Goal: Information Seeking & Learning: Learn about a topic

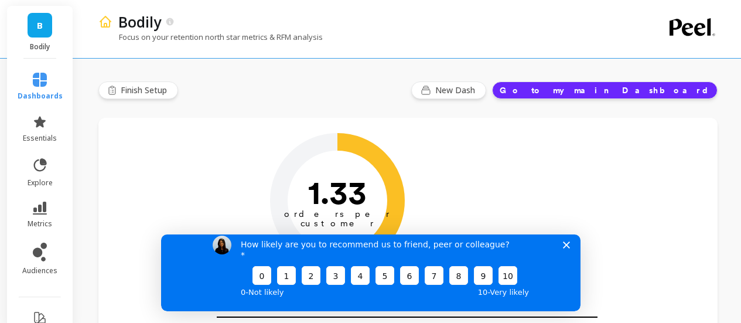
click at [565, 248] on polygon "Close survey" at bounding box center [565, 244] width 7 height 7
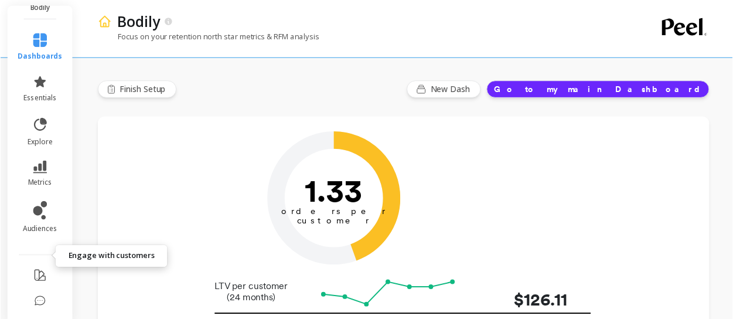
scroll to position [79, 0]
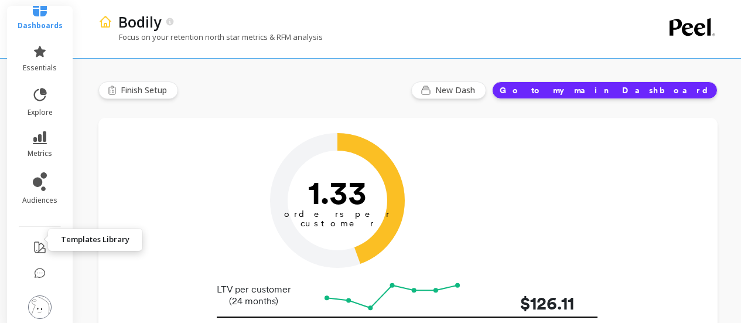
click at [33, 240] on icon at bounding box center [40, 247] width 14 height 14
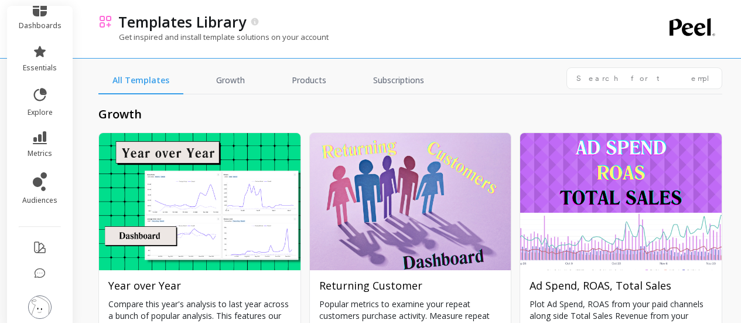
click at [34, 295] on img at bounding box center [39, 306] width 23 height 23
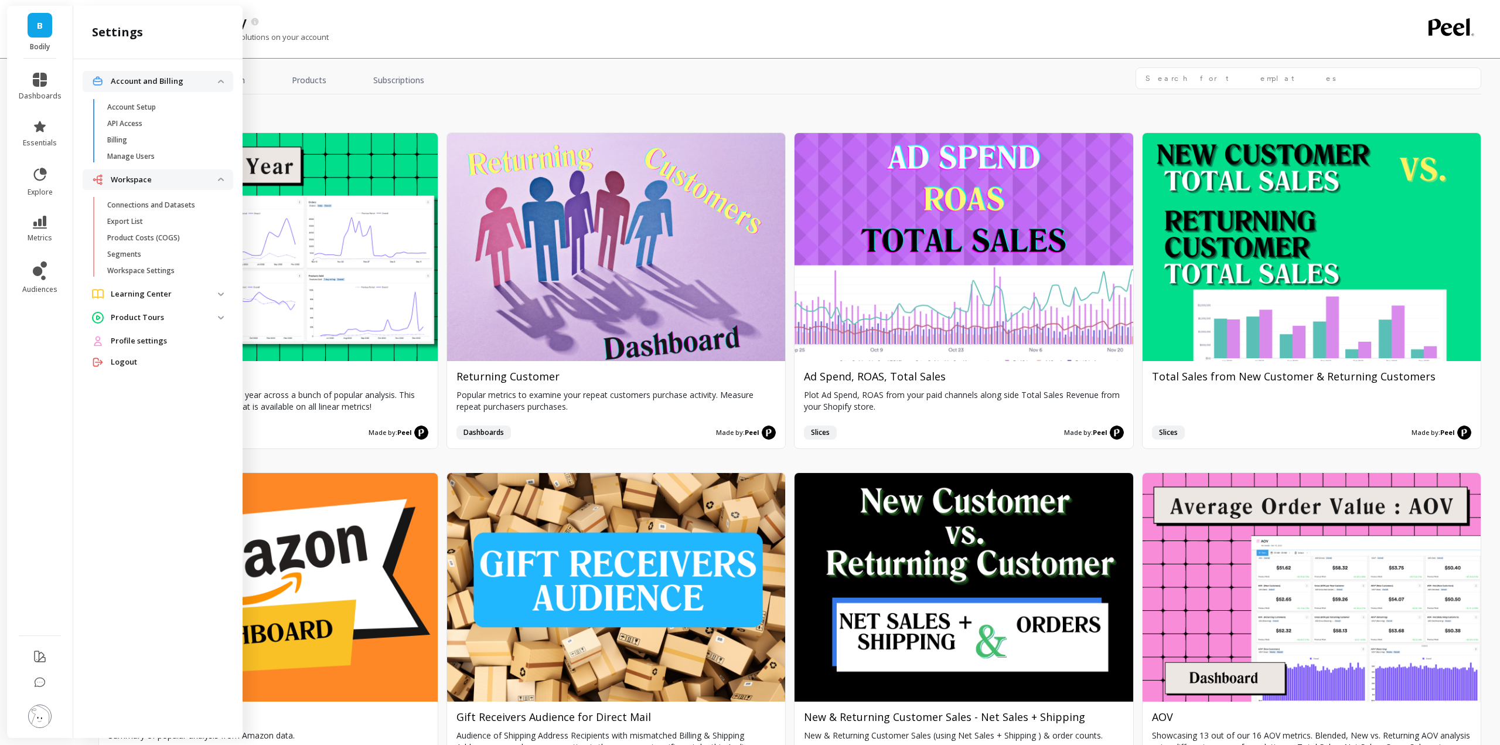
click at [43, 24] on link "B" at bounding box center [40, 25] width 25 height 25
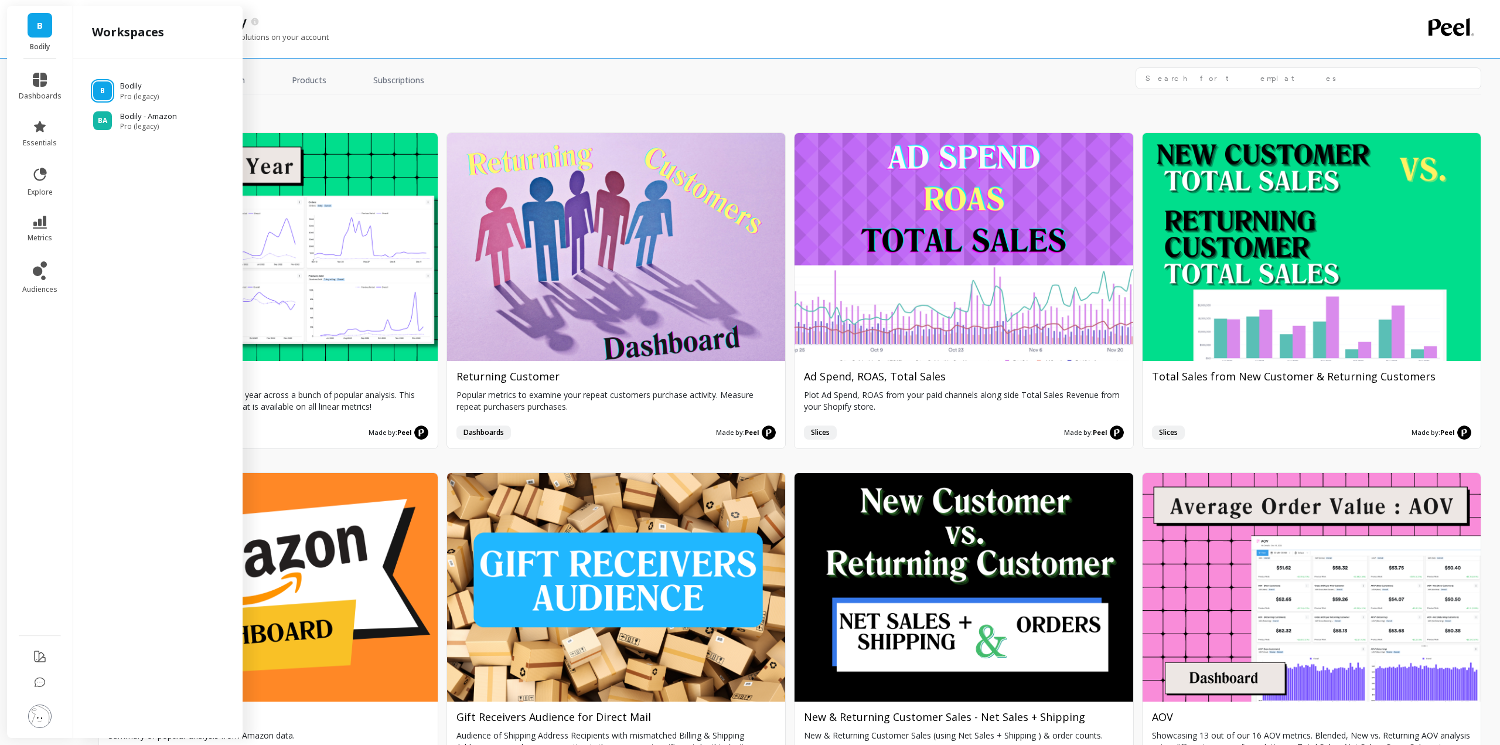
click at [518, 46] on div "Get inspired and install template solutions on your account" at bounding box center [739, 43] width 1282 height 22
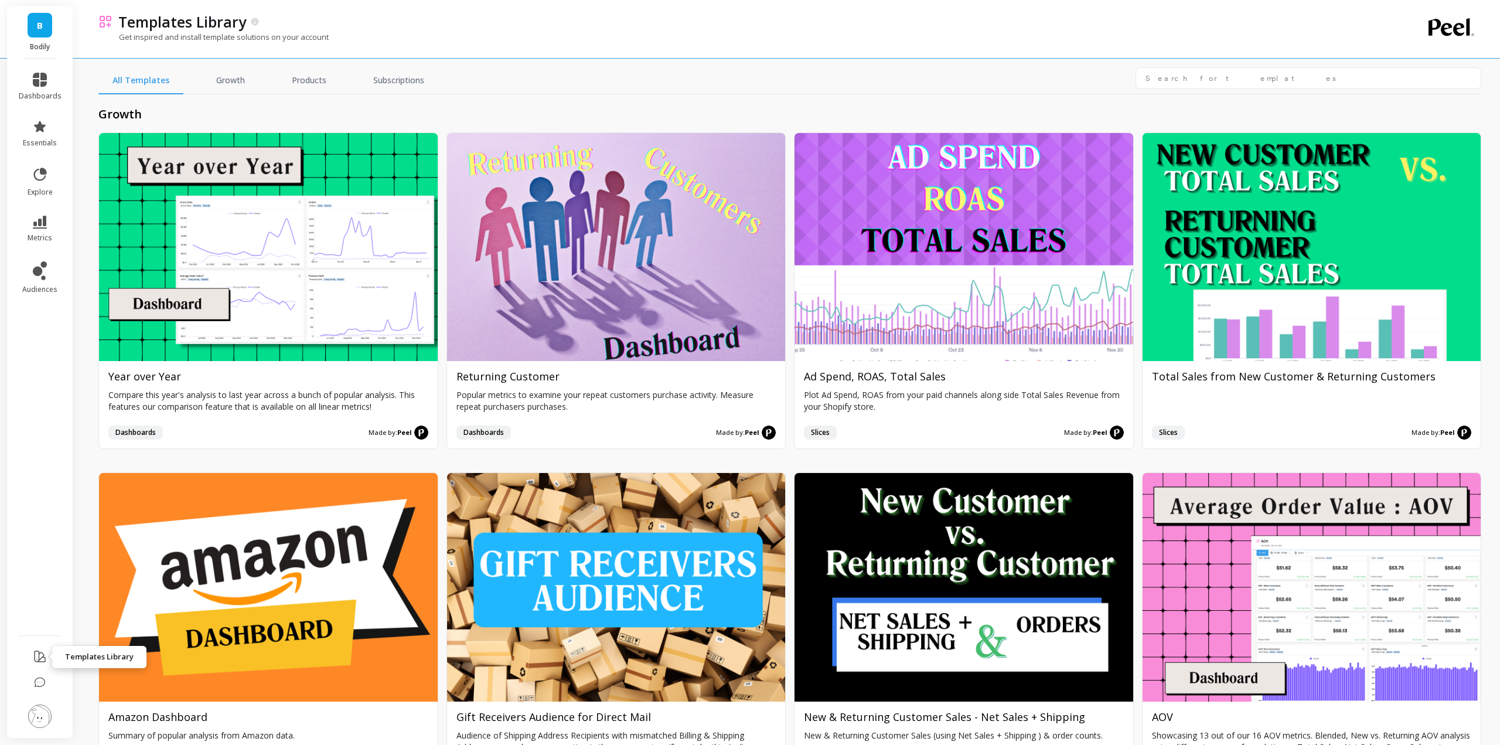
click at [33, 322] on icon at bounding box center [40, 656] width 14 height 14
click at [42, 322] on img at bounding box center [39, 715] width 23 height 23
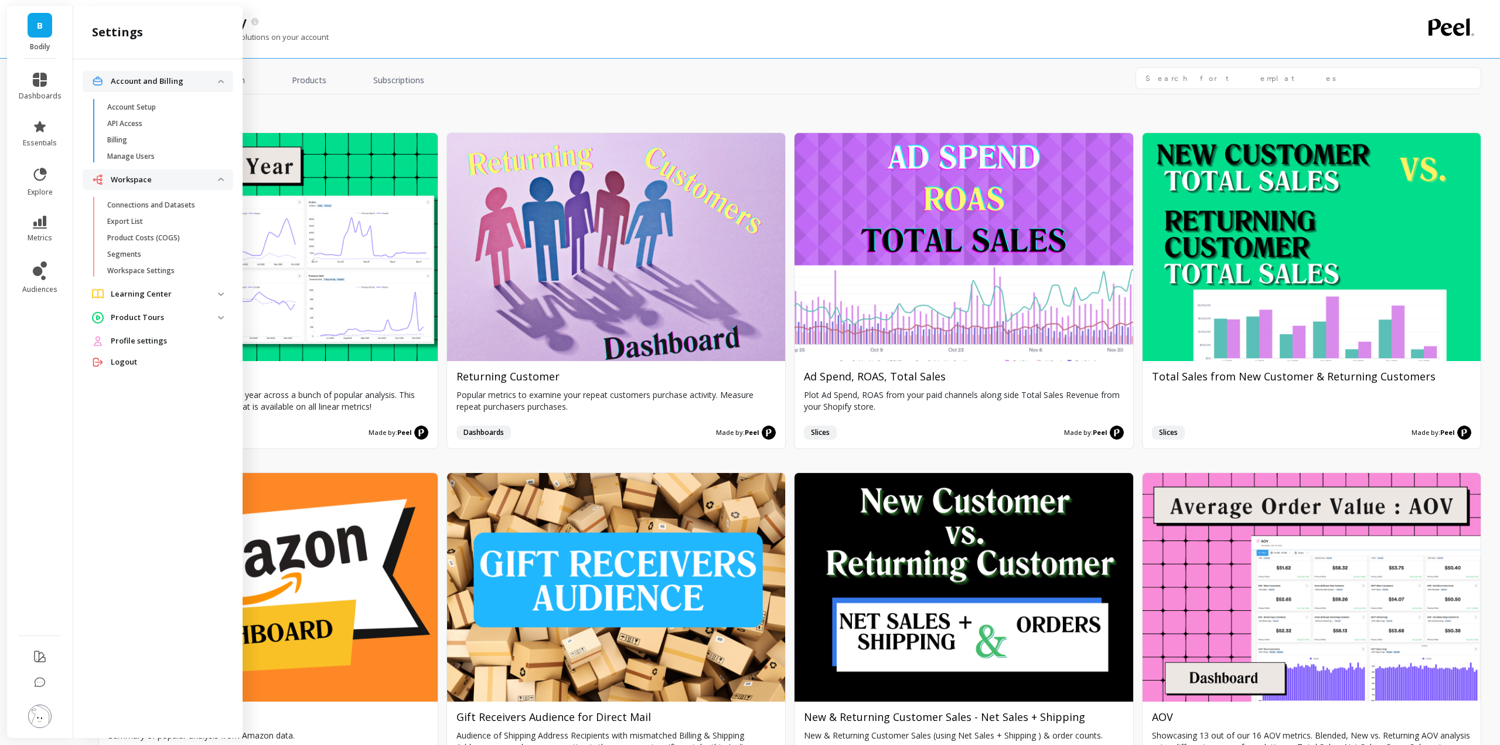
click at [39, 23] on span "B" at bounding box center [40, 25] width 6 height 13
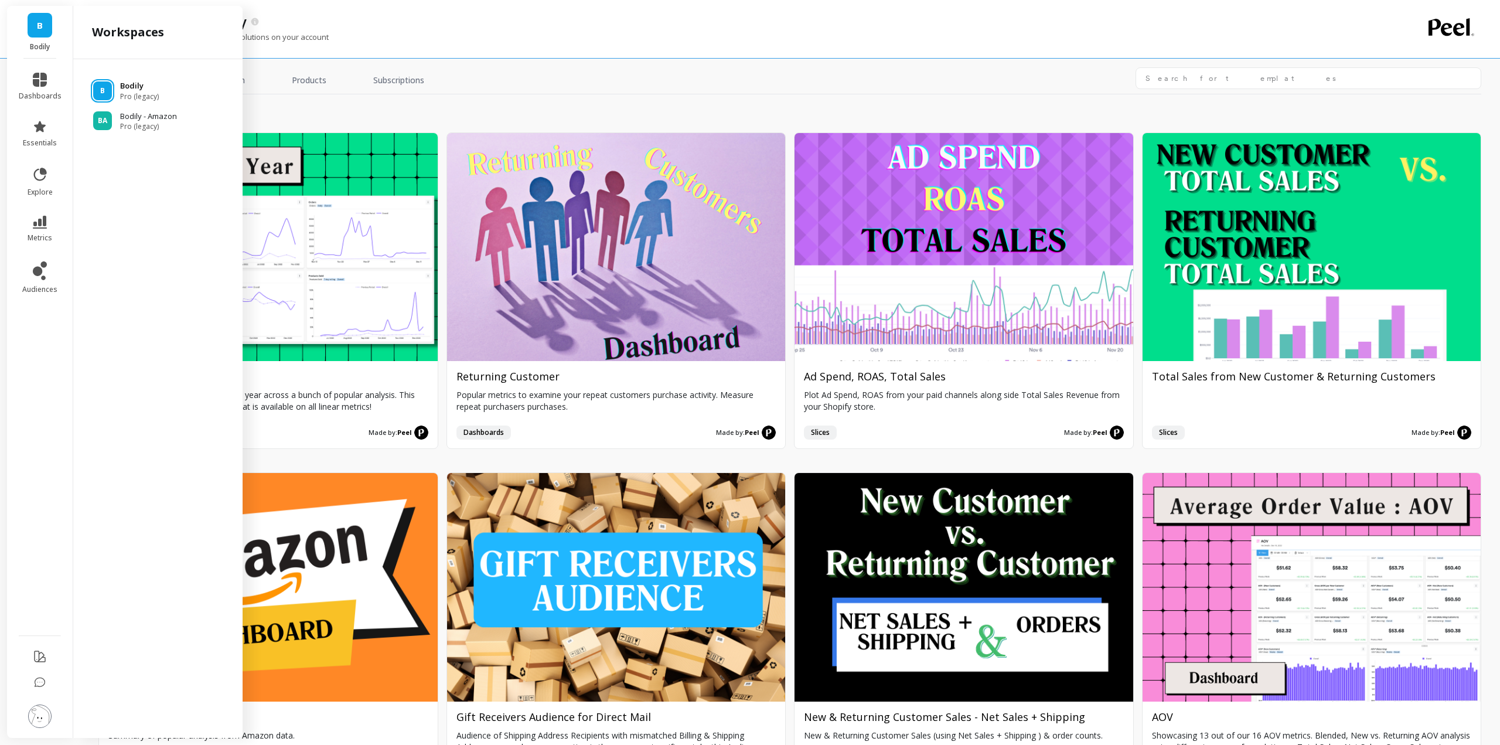
click at [108, 88] on div "B" at bounding box center [102, 90] width 19 height 19
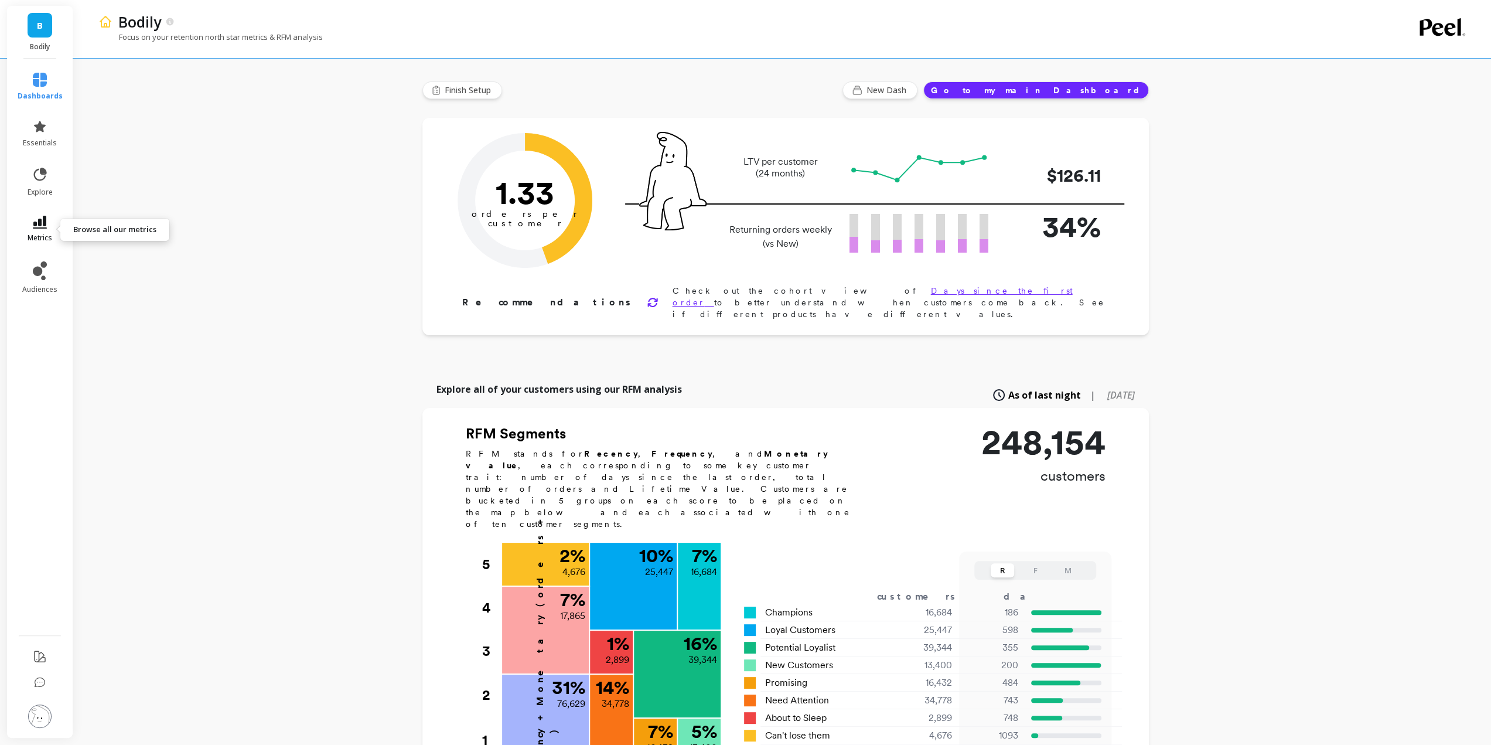
click at [35, 242] on span "metrics" at bounding box center [40, 237] width 25 height 9
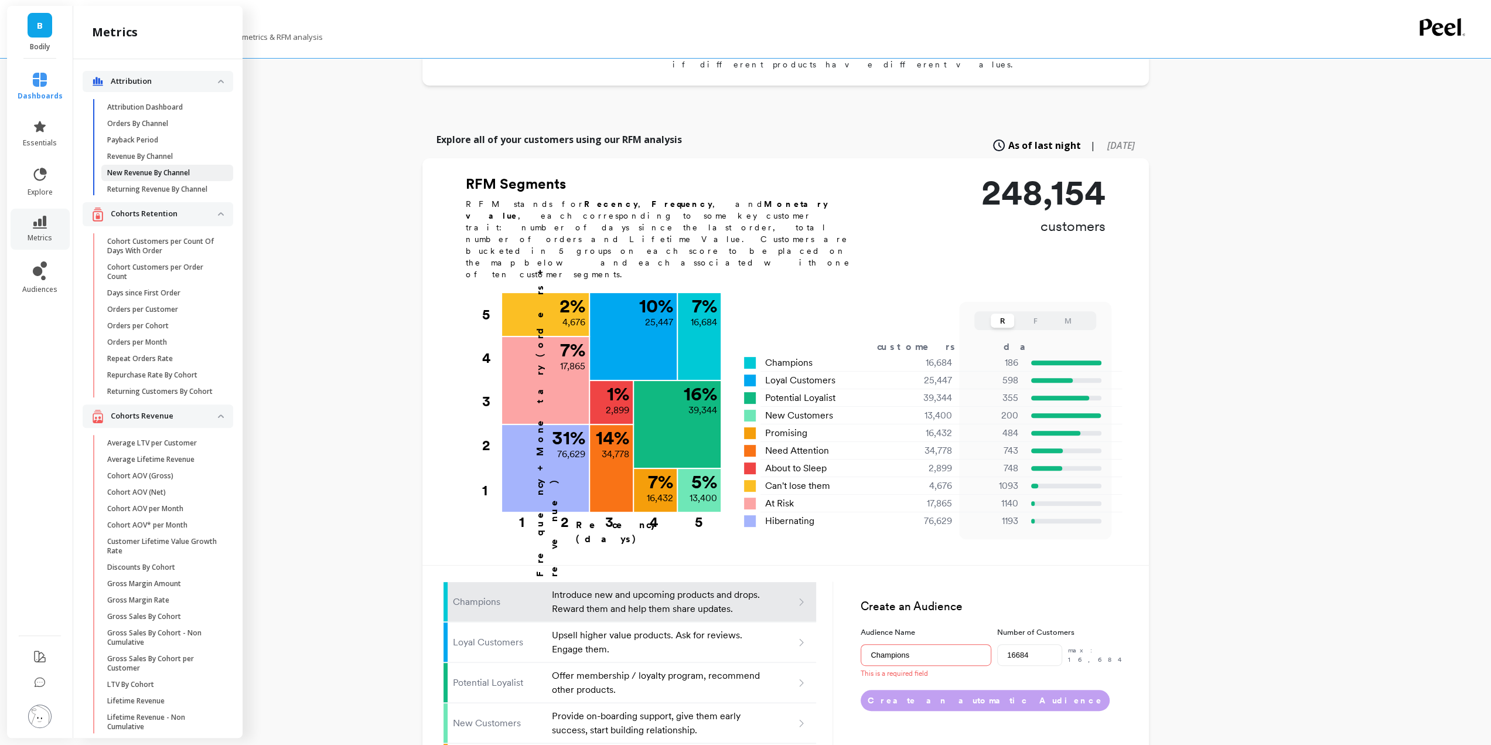
scroll to position [234, 0]
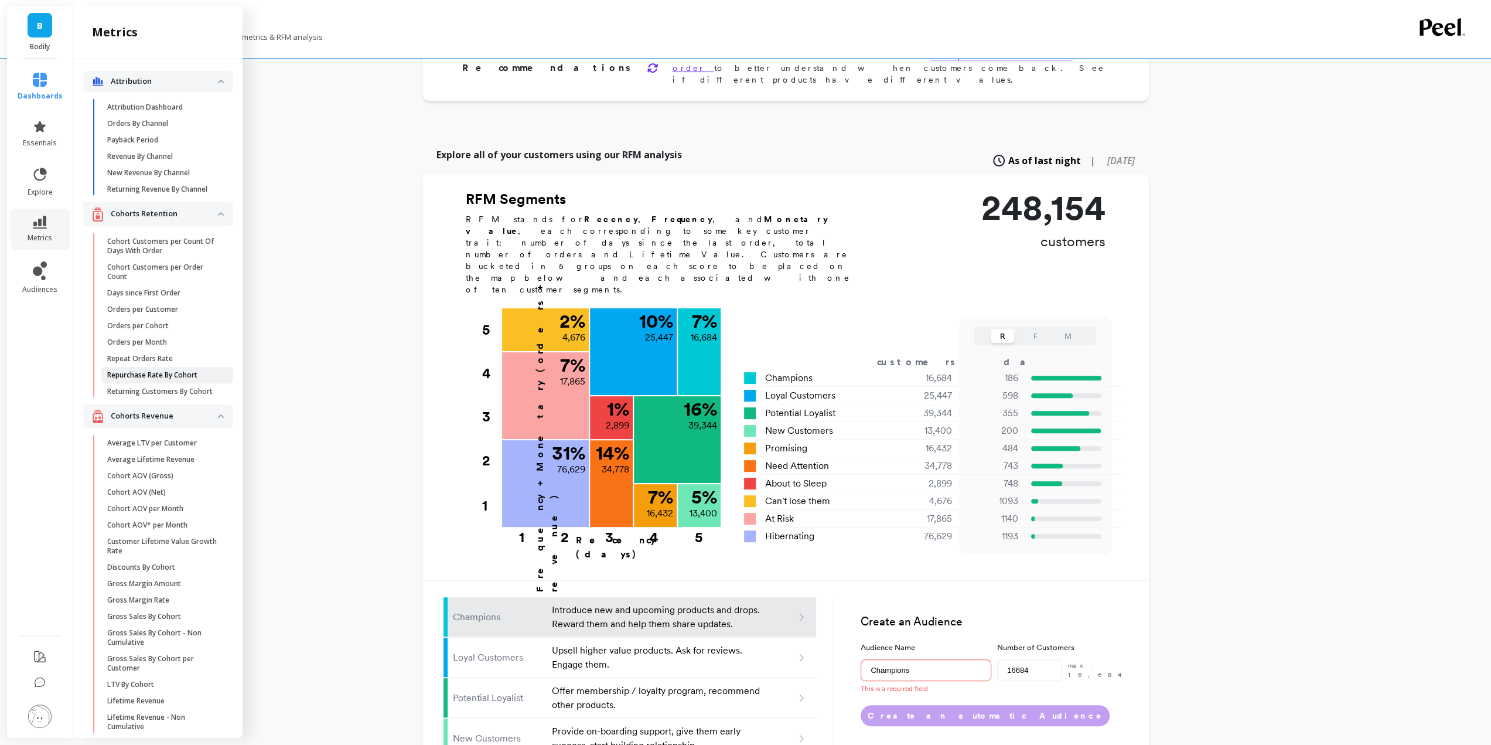
click at [175, 380] on p "Repurchase Rate By Cohort" at bounding box center [152, 374] width 90 height 9
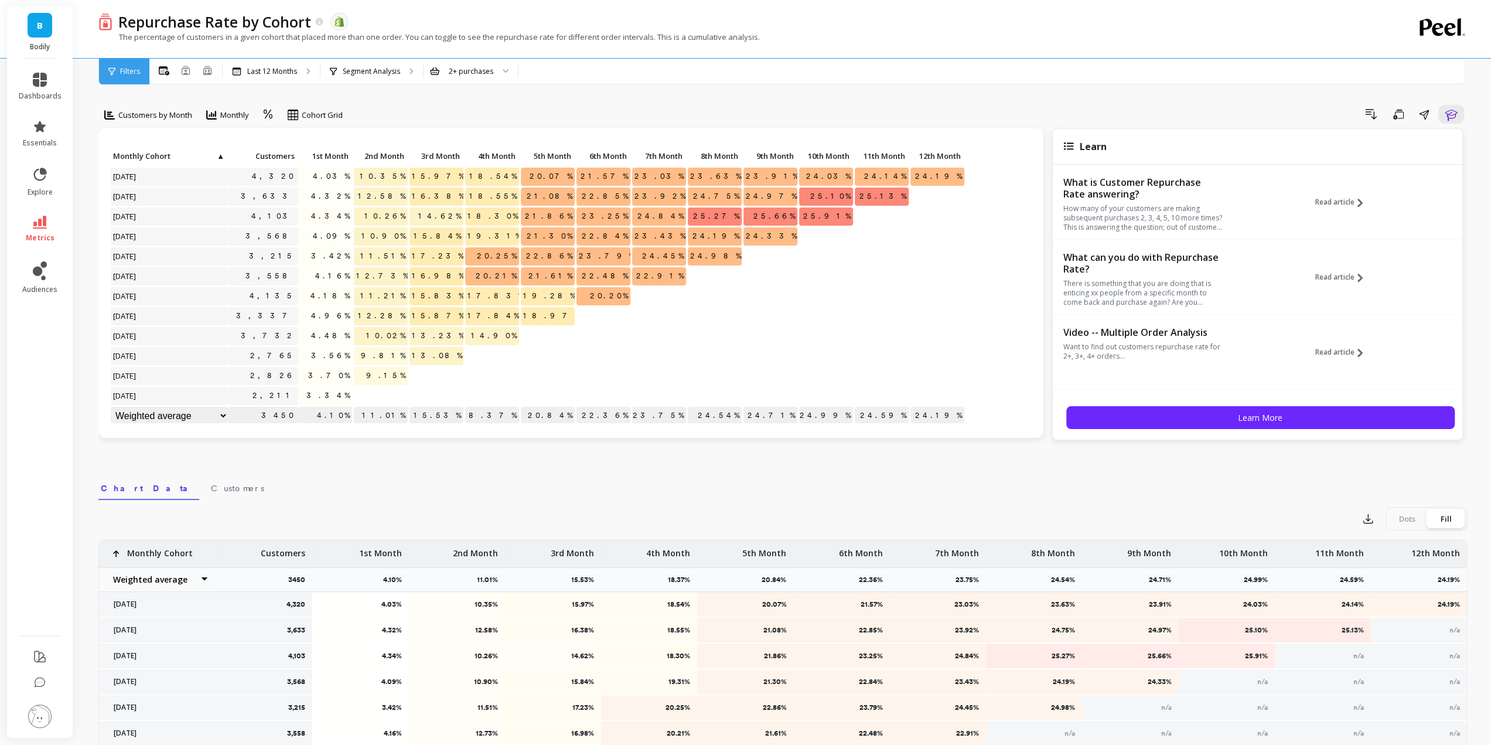
click at [272, 111] on icon at bounding box center [268, 114] width 11 height 11
click at [293, 144] on div "Relative" at bounding box center [300, 141] width 67 height 11
click at [1215, 228] on p "How many of your customers are making subsequent purchases 2, 3, 4, 5, 10 more …" at bounding box center [1143, 218] width 161 height 28
click at [443, 67] on div "2+ purchases" at bounding box center [464, 71] width 62 height 11
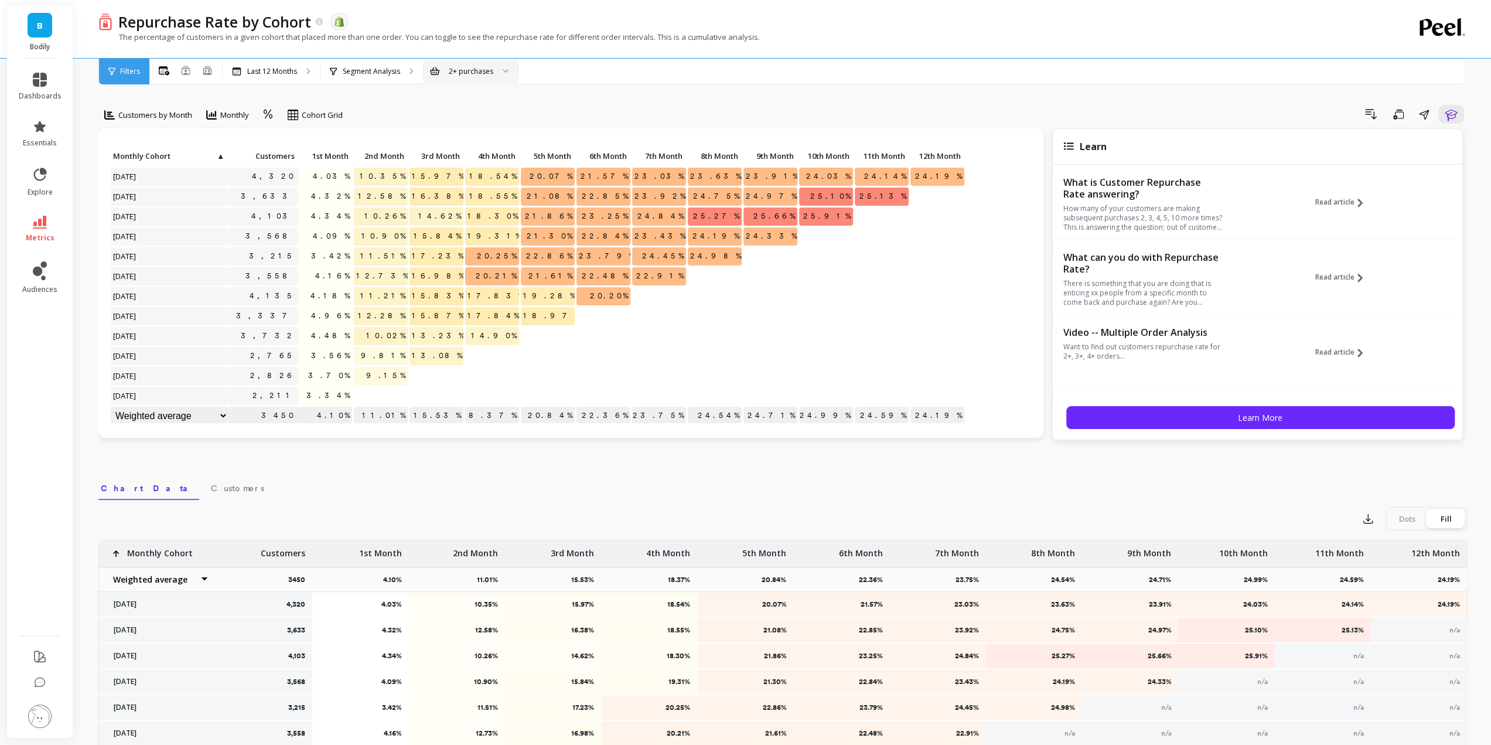
click at [433, 101] on div "Customers by Month Monthly option Relative, selected. Cohort Grid Drill Down Sa…" at bounding box center [782, 494] width 1369 height 895
click at [724, 94] on div "Customers by Month Monthly option Relative, selected. Cohort Grid Drill Down Sa…" at bounding box center [782, 494] width 1369 height 895
click at [837, 54] on div "Repurchase Rate by Cohort The data you are viewing comes from: Shopify The perc…" at bounding box center [734, 29] width 1273 height 58
